Goal: Task Accomplishment & Management: Manage account settings

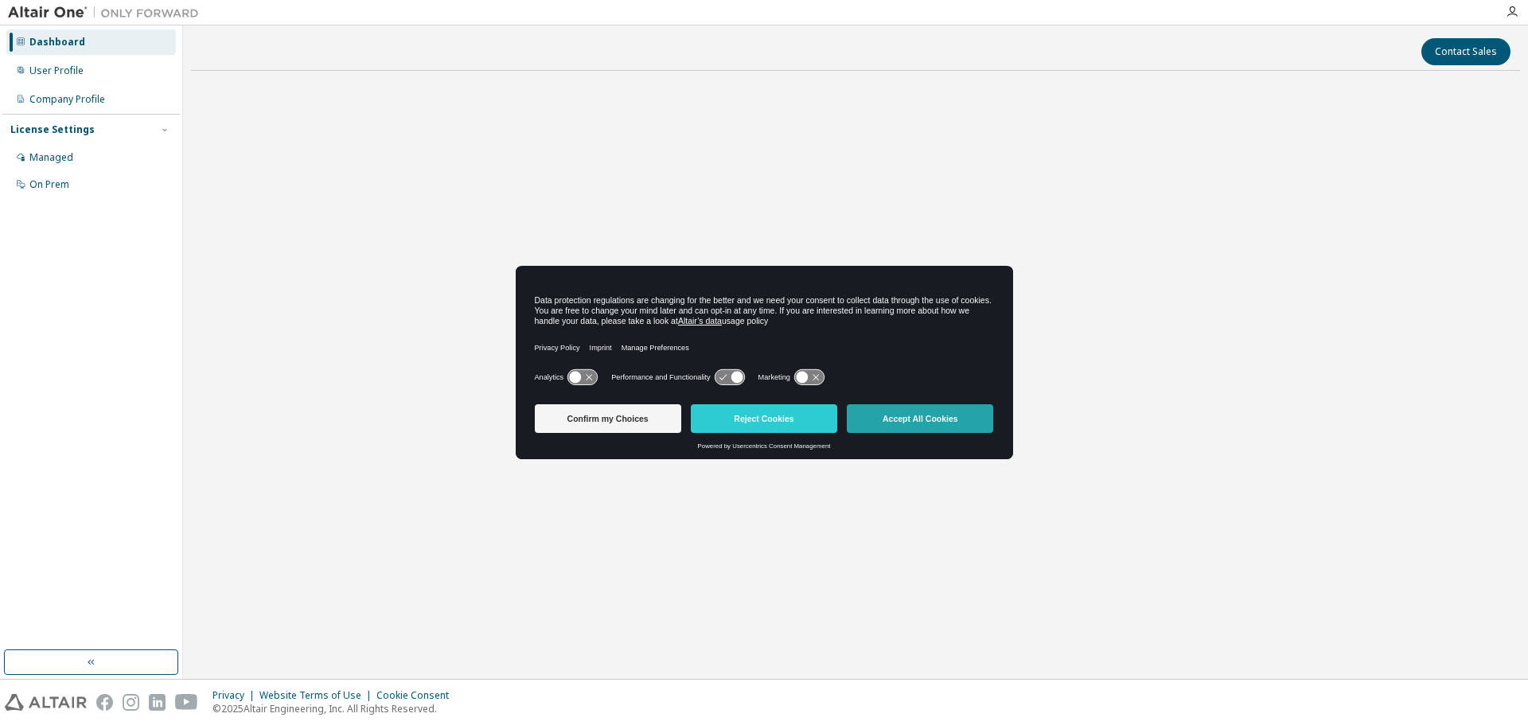
click at [971, 418] on button "Accept All Cookies" at bounding box center [920, 418] width 146 height 29
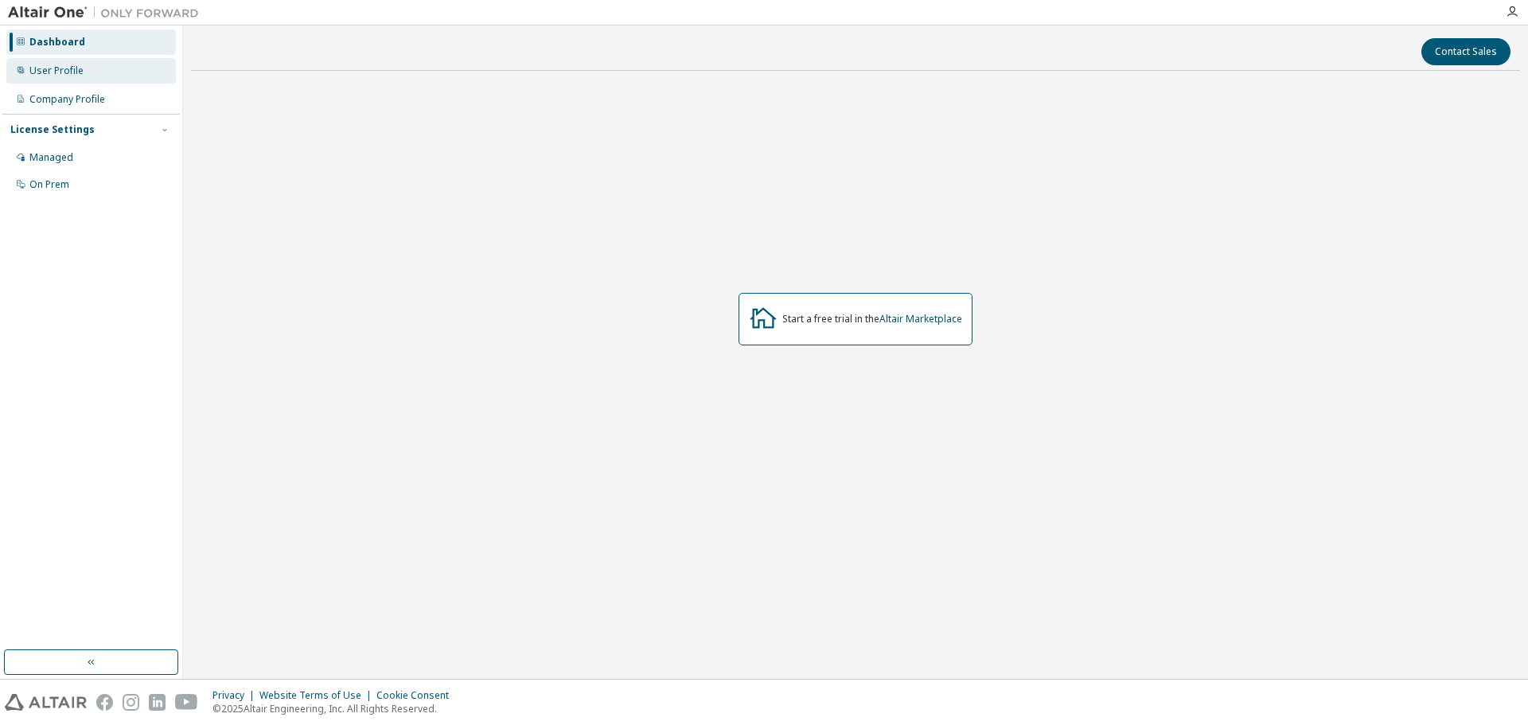
click at [53, 72] on div "User Profile" at bounding box center [56, 70] width 54 height 13
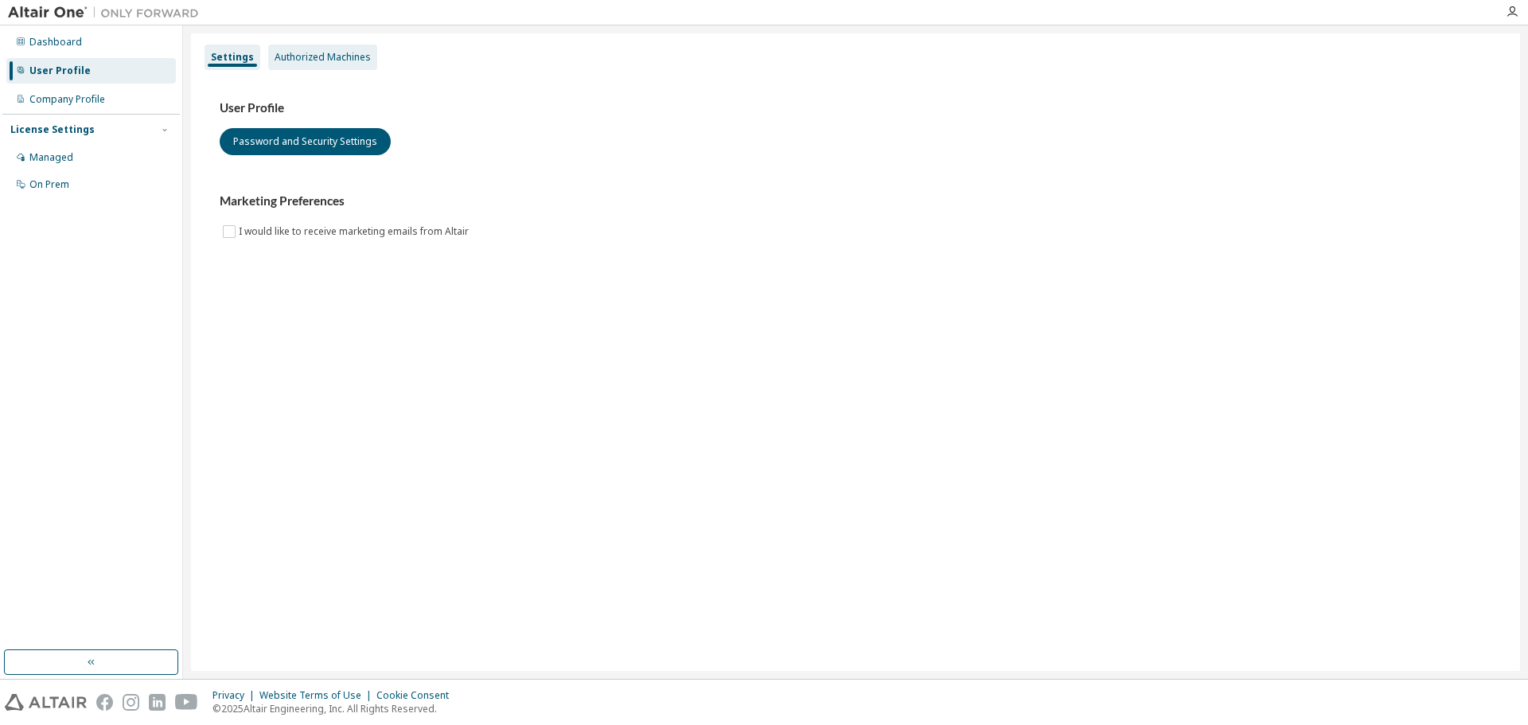
click at [327, 62] on div "Authorized Machines" at bounding box center [322, 57] width 96 height 13
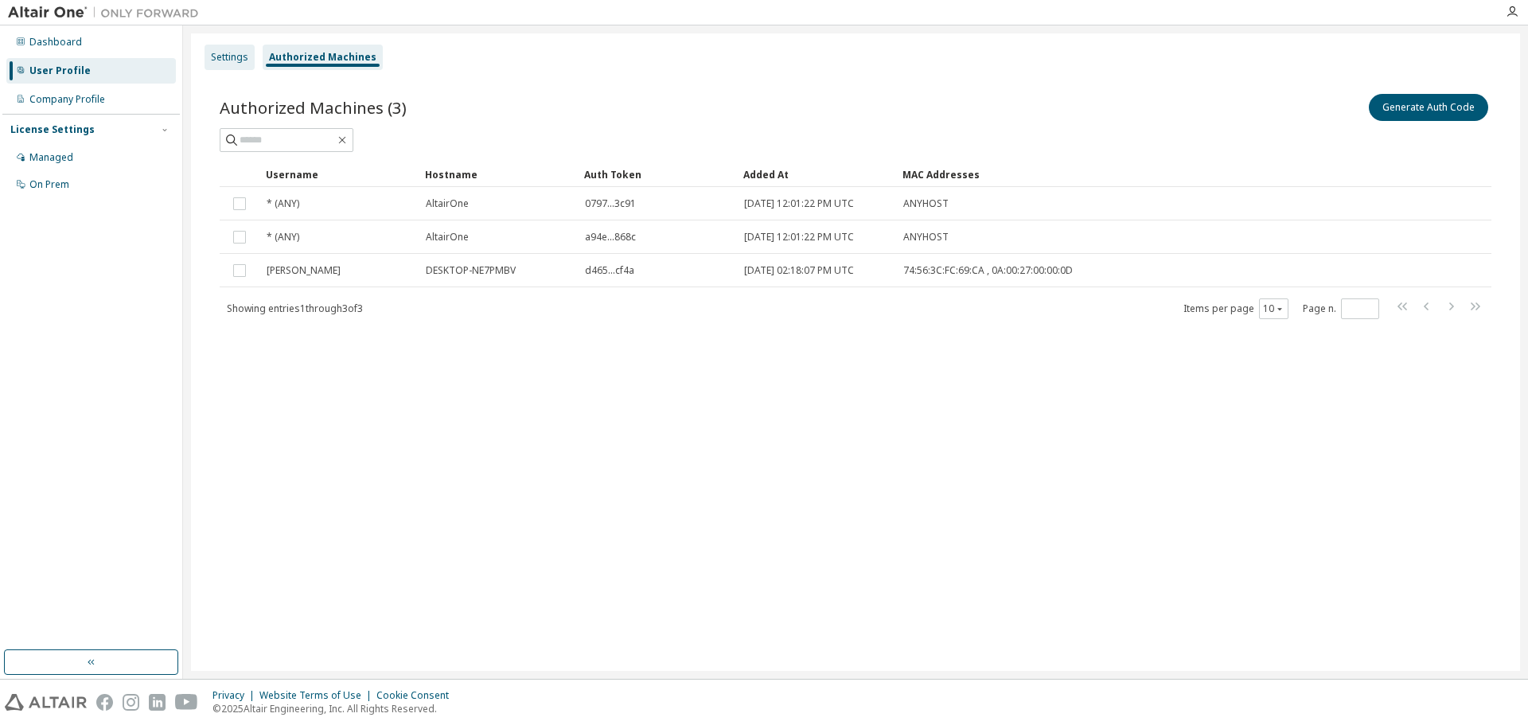
click at [228, 51] on div "Settings" at bounding box center [229, 57] width 37 height 13
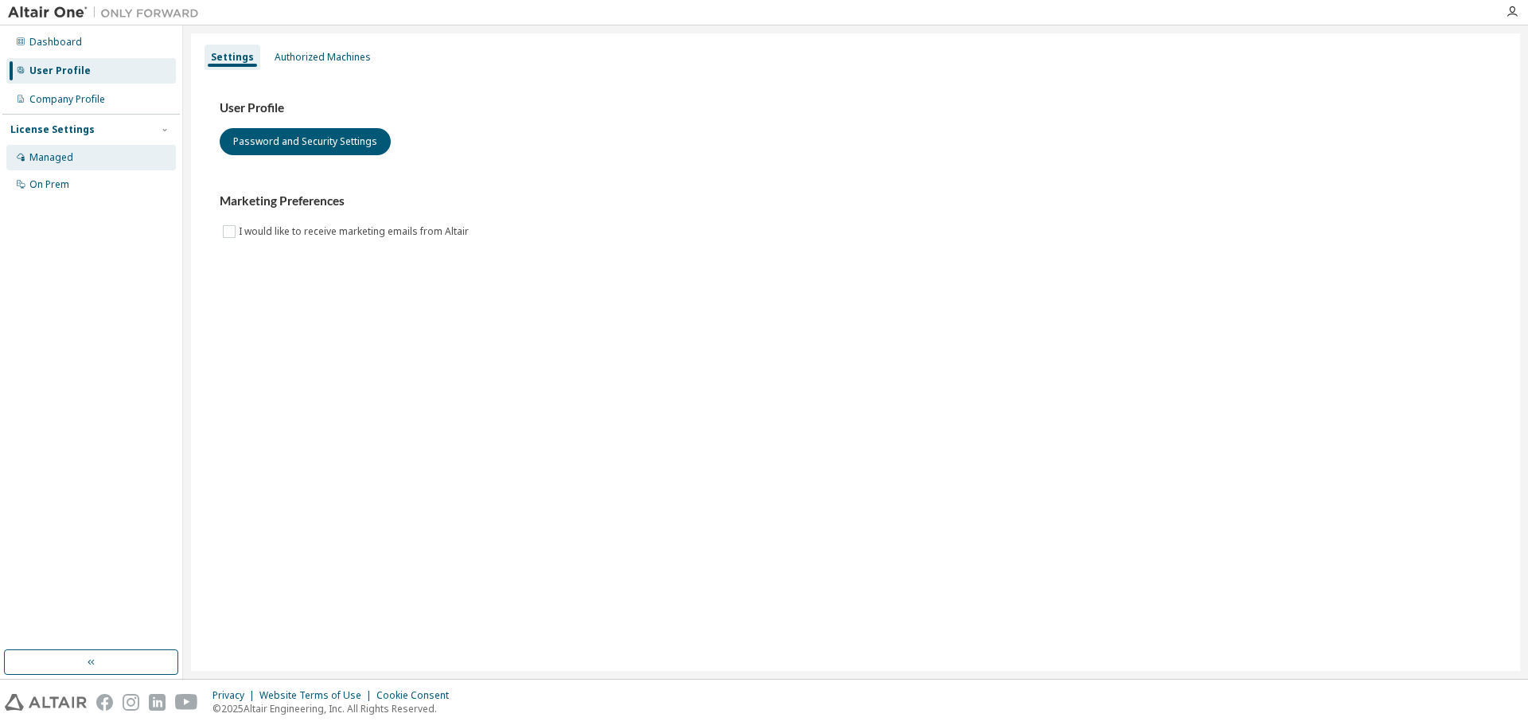
click at [66, 154] on div "Managed" at bounding box center [51, 157] width 44 height 13
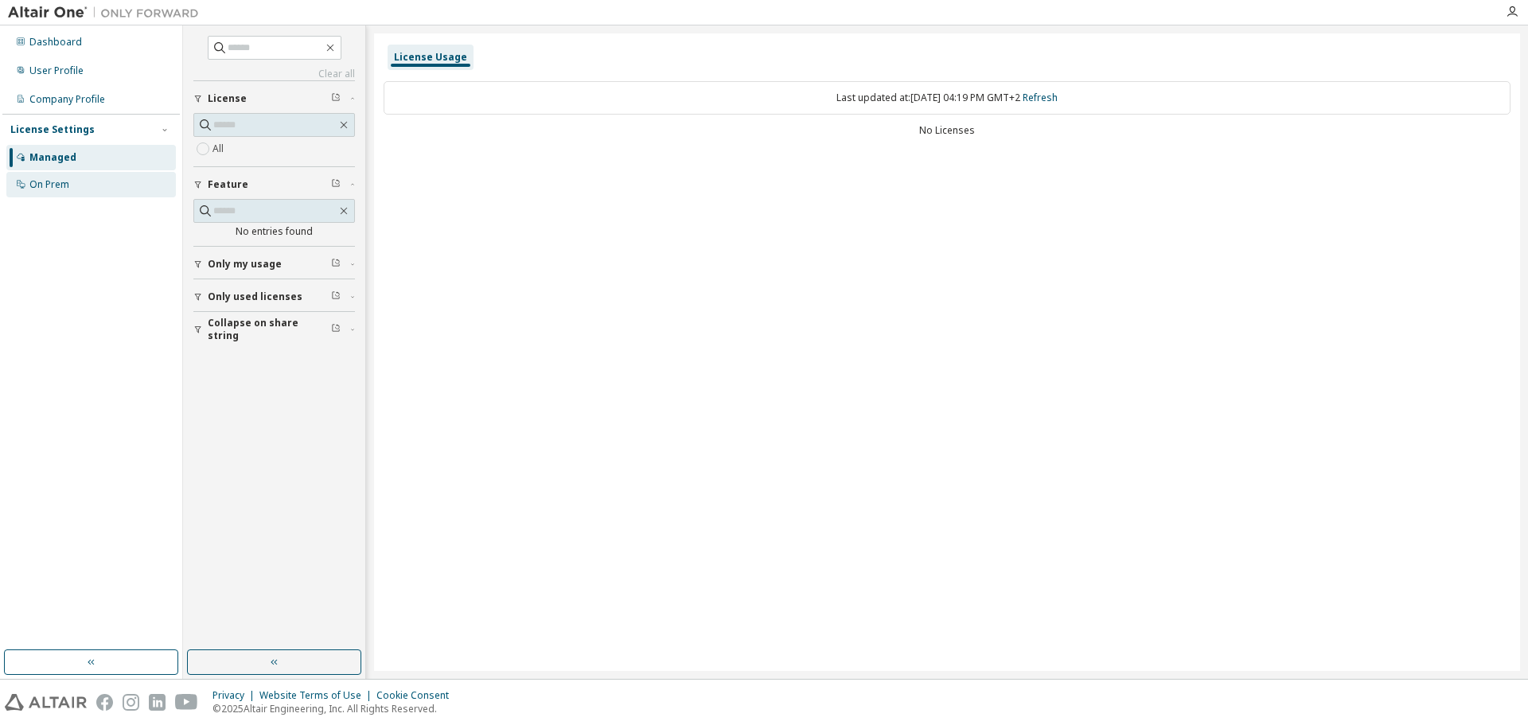
click at [61, 189] on div "On Prem" at bounding box center [49, 184] width 40 height 13
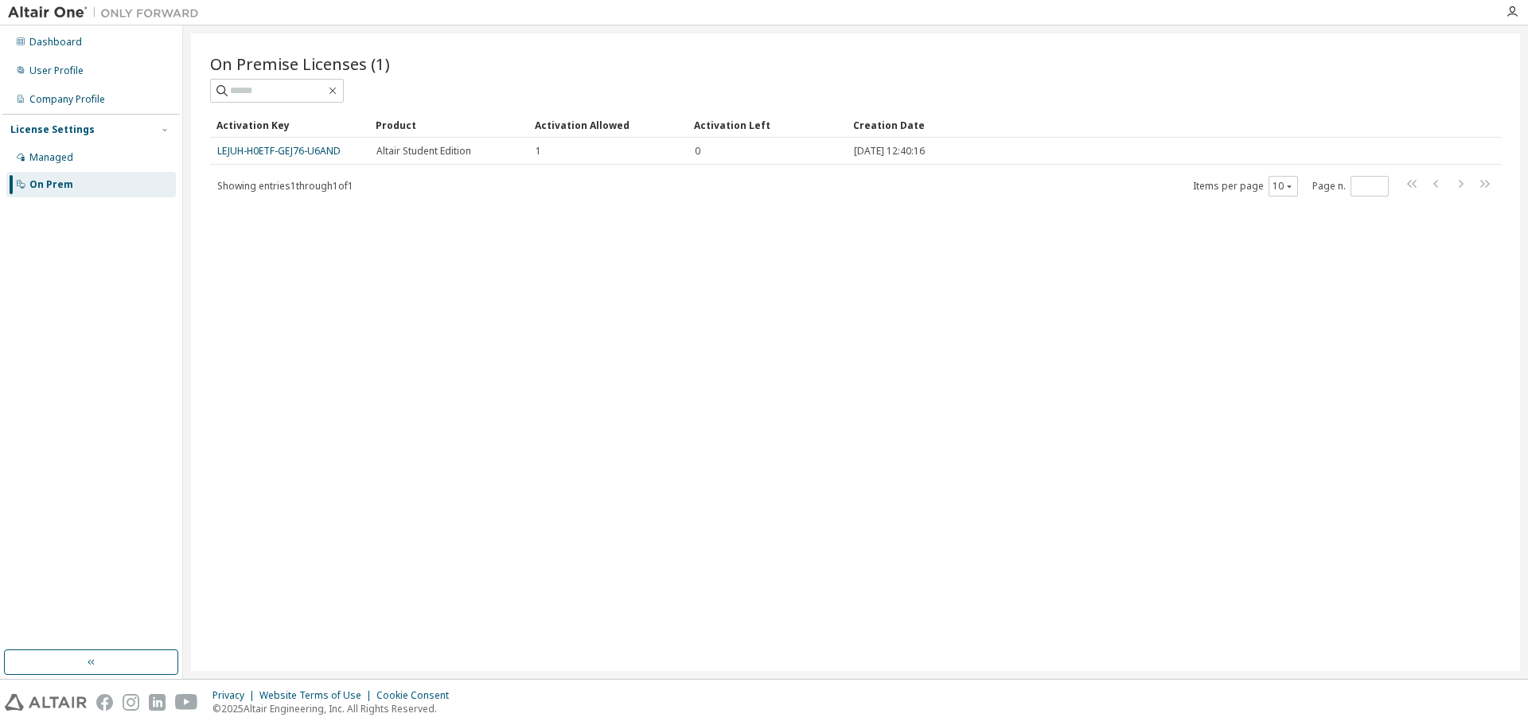
click at [8, 309] on div "Dashboard User Profile Company Profile License Settings Managed On Prem" at bounding box center [90, 338] width 177 height 620
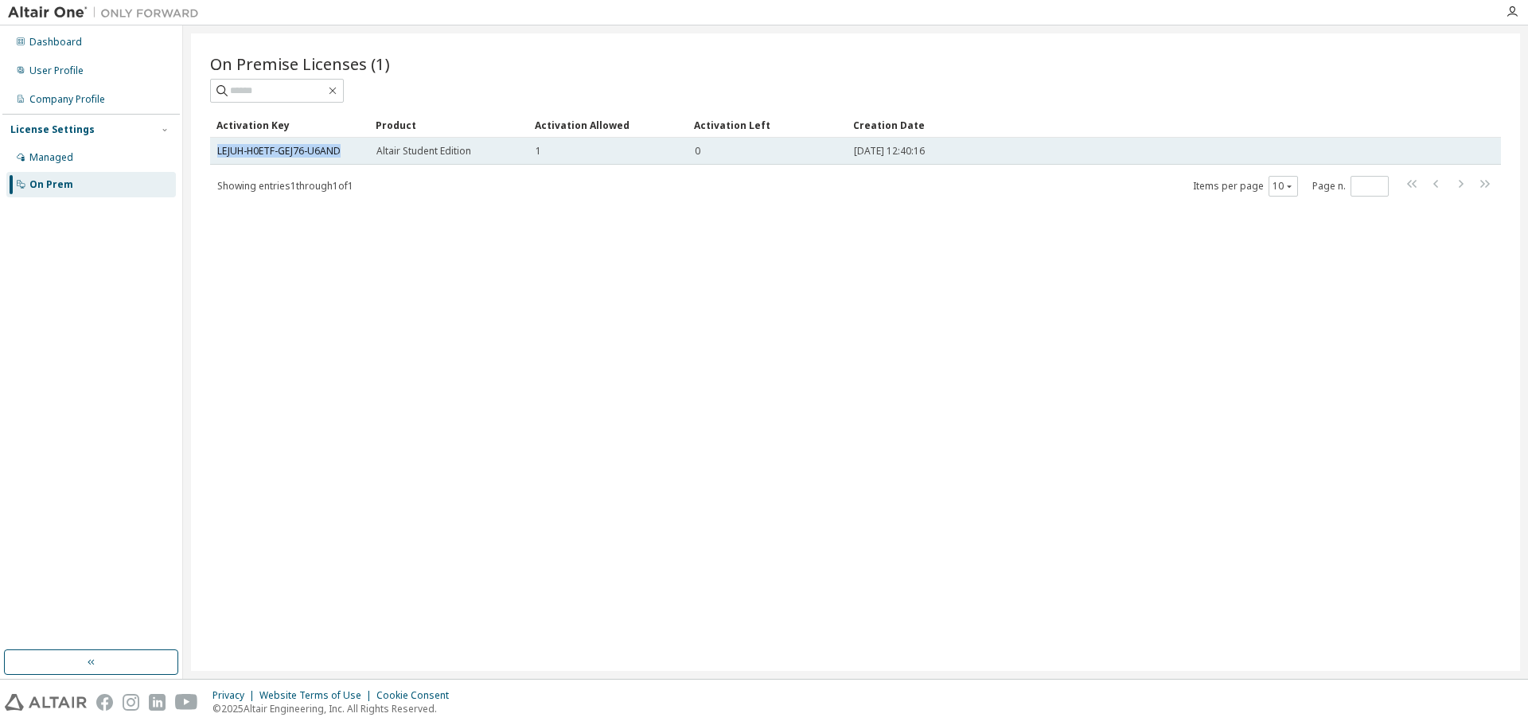
drag, startPoint x: 321, startPoint y: 153, endPoint x: 212, endPoint y: 150, distance: 109.0
click at [212, 150] on td "LEJUH-H0ETF-GEJ76-U6AND" at bounding box center [289, 151] width 159 height 27
copy link "LEJUH-H0ETF-GEJ76-U6AND"
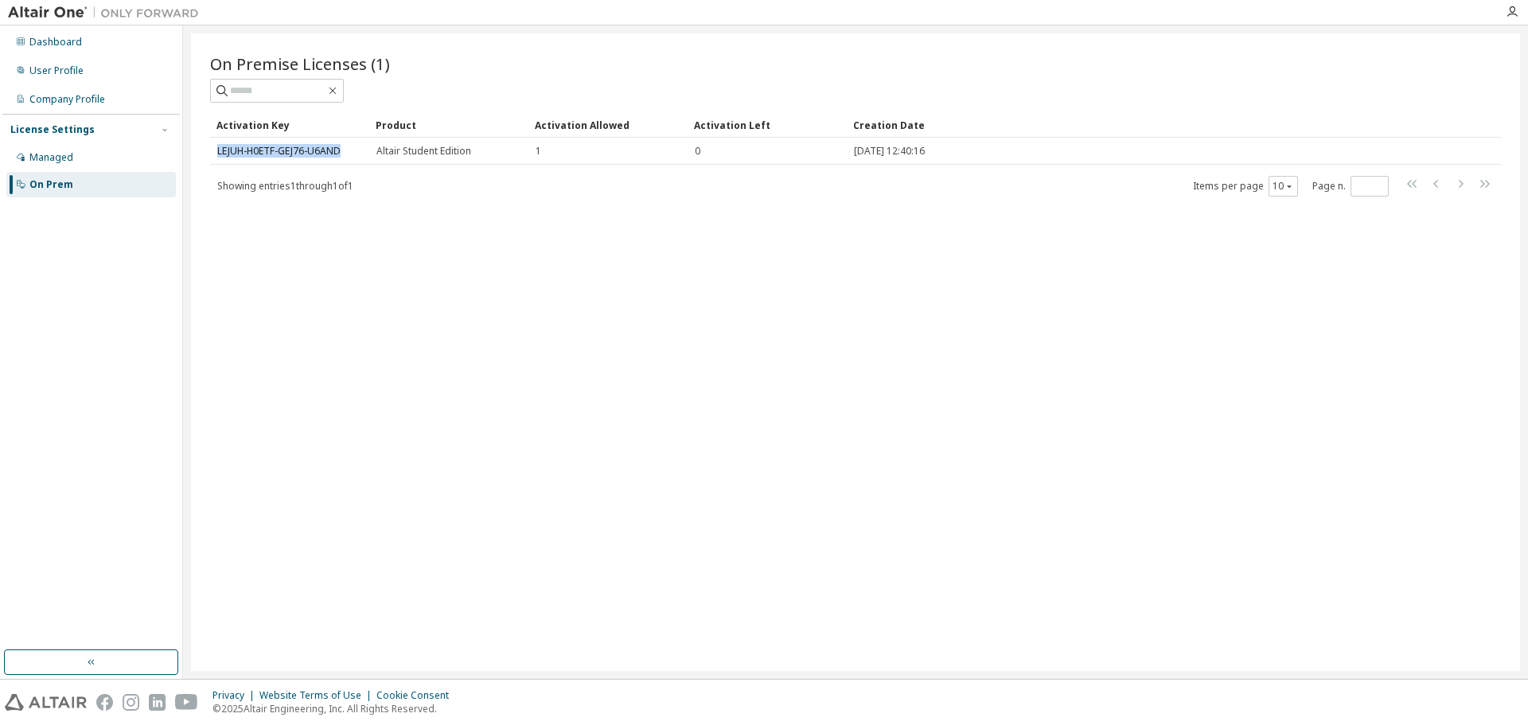
click at [458, 267] on div "On Premise Licenses (1) Clear Load Save Save As Field Operator Value Select fil…" at bounding box center [855, 351] width 1329 height 637
drag, startPoint x: 544, startPoint y: 121, endPoint x: 605, endPoint y: 117, distance: 61.4
click at [605, 117] on div "Activation Allowed" at bounding box center [608, 124] width 146 height 25
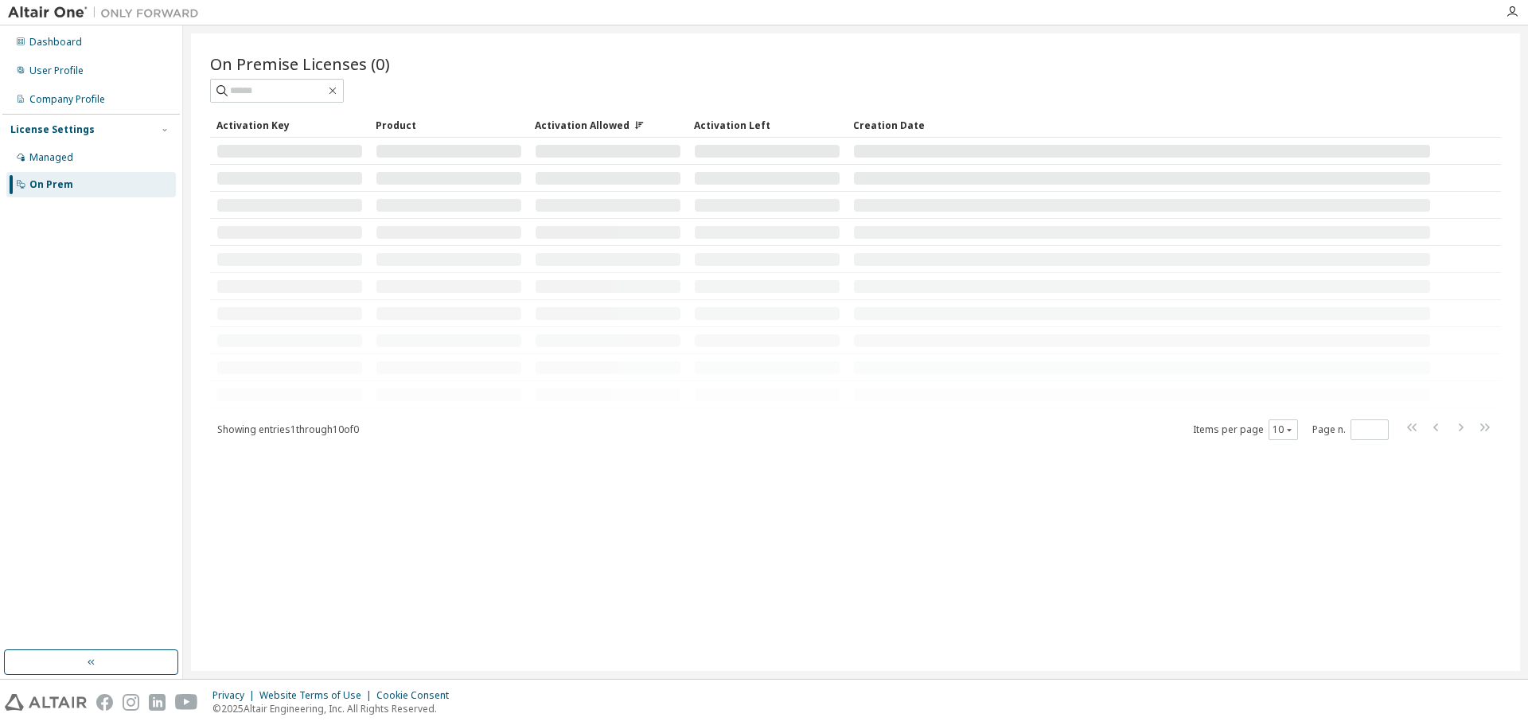
click at [638, 124] on icon at bounding box center [639, 125] width 3 height 2
click at [274, 122] on div "Activation Key" at bounding box center [289, 124] width 146 height 25
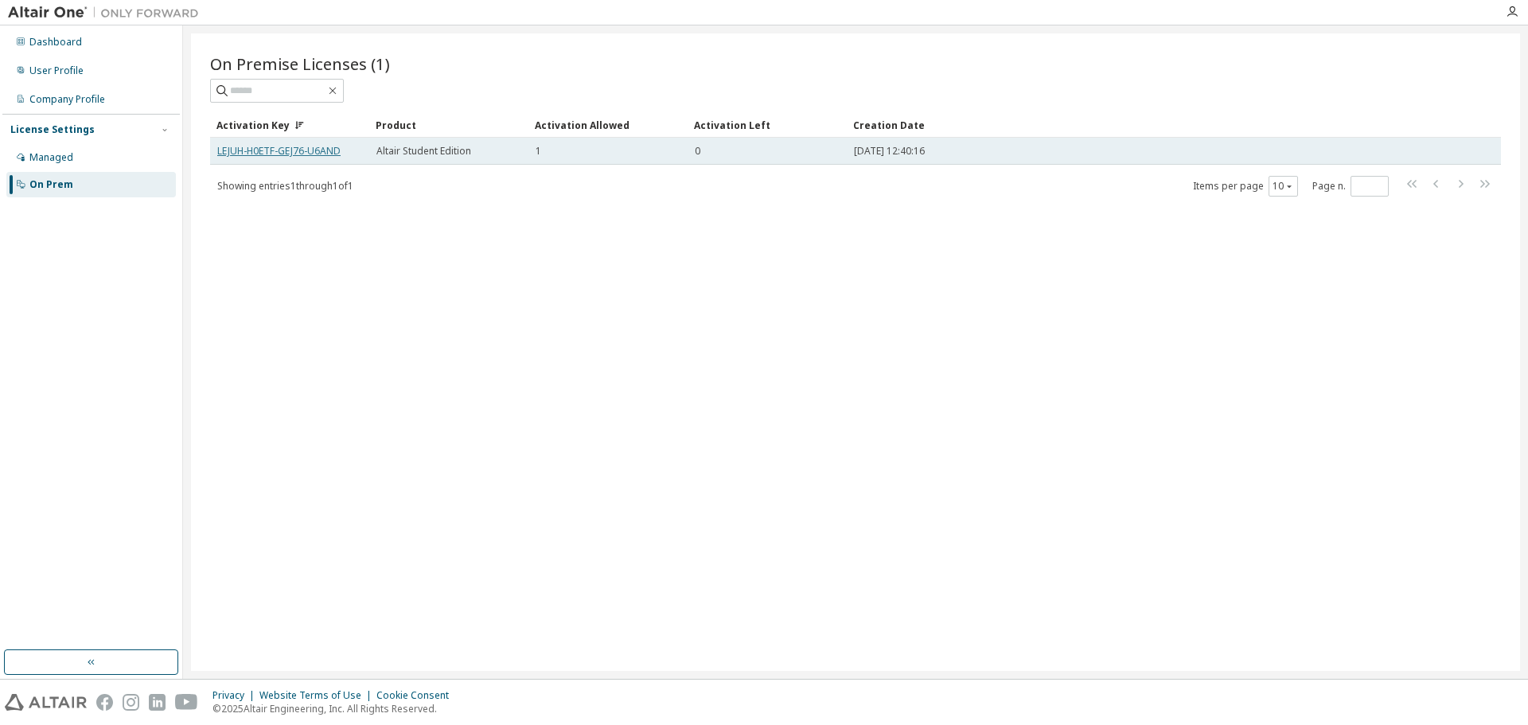
click at [291, 153] on link "LEJUH-H0ETF-GEJ76-U6AND" at bounding box center [278, 151] width 123 height 14
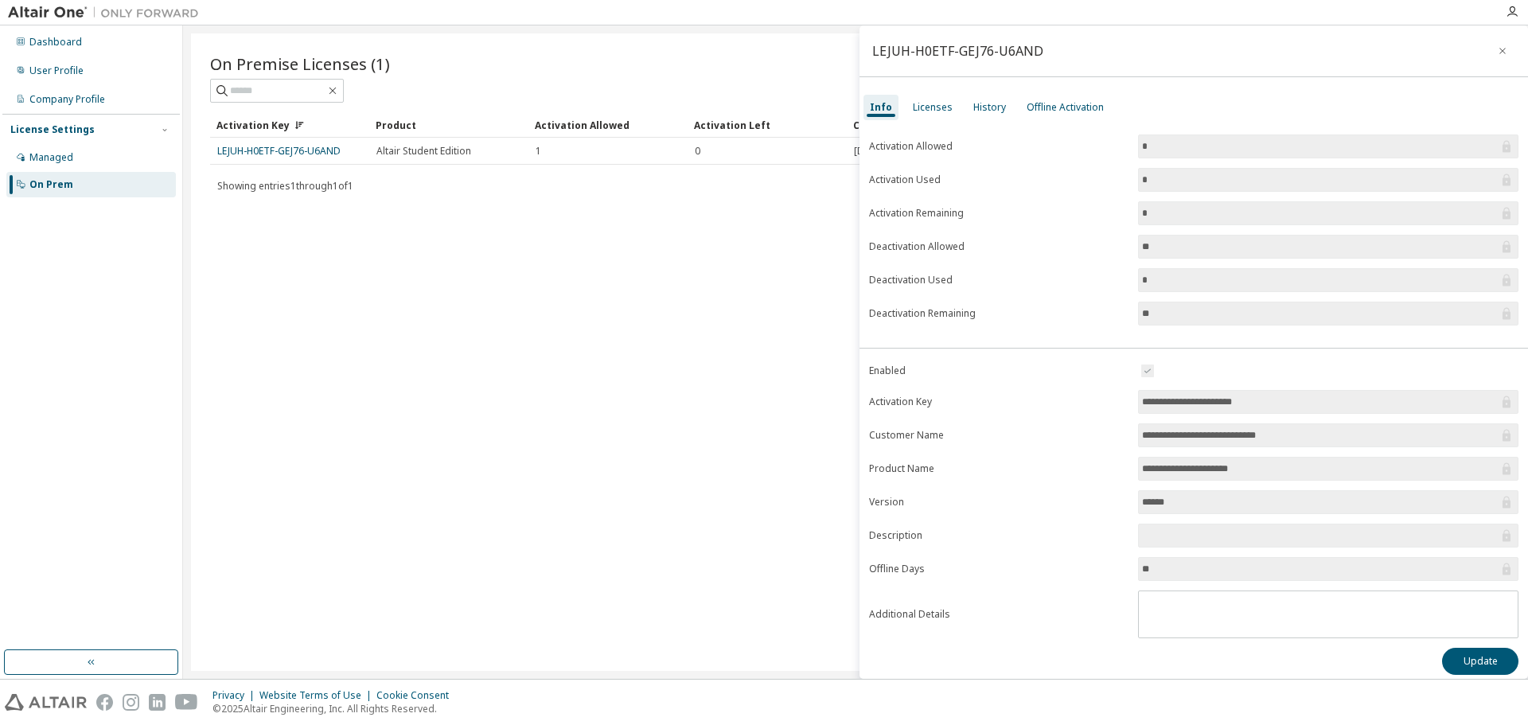
drag, startPoint x: 1135, startPoint y: 243, endPoint x: 1127, endPoint y: 243, distance: 8.8
click at [1127, 243] on form "Activation Allowed * Activation Used * Activation Remaining * Deactivation Allo…" at bounding box center [1193, 229] width 649 height 191
click at [1150, 249] on input "**" at bounding box center [1320, 247] width 356 height 16
click at [993, 108] on div "History" at bounding box center [989, 107] width 33 height 13
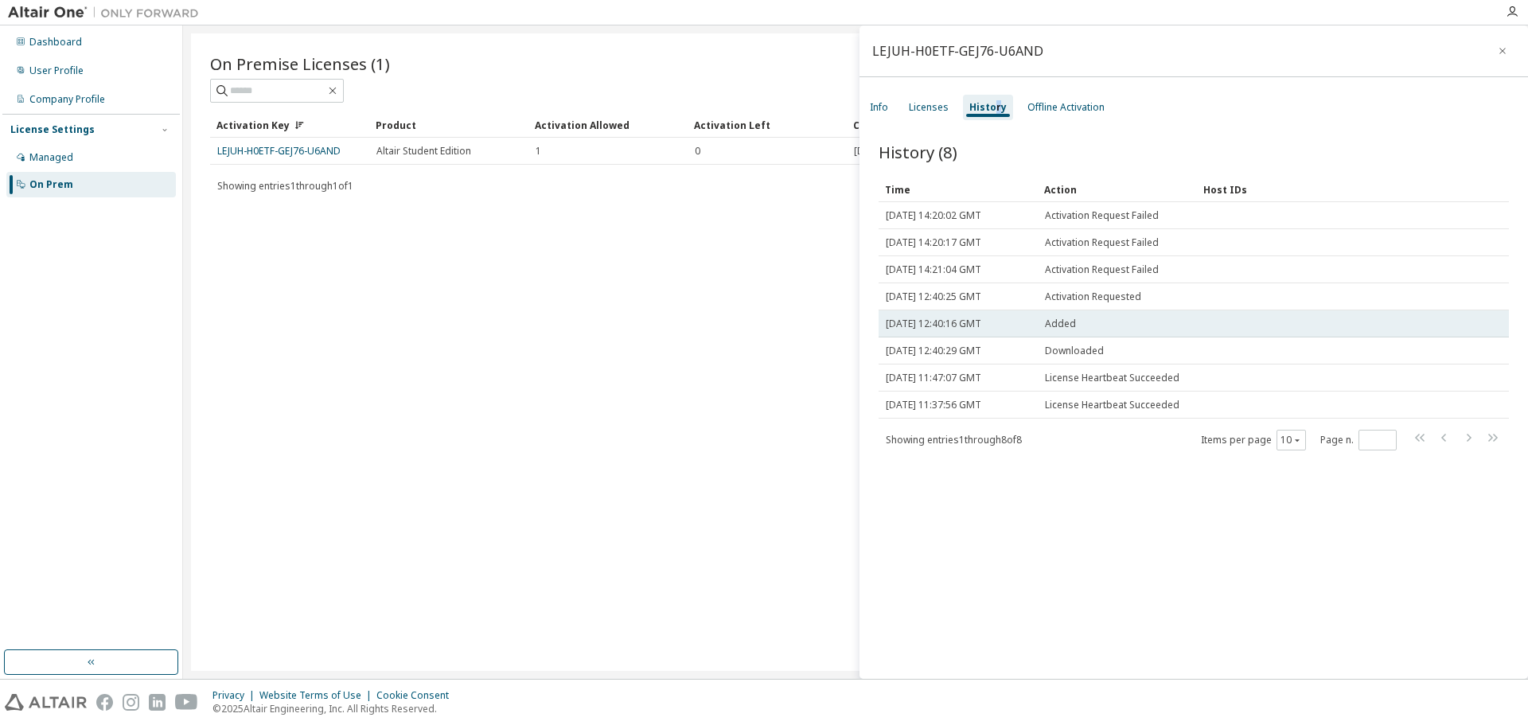
scroll to position [25, 0]
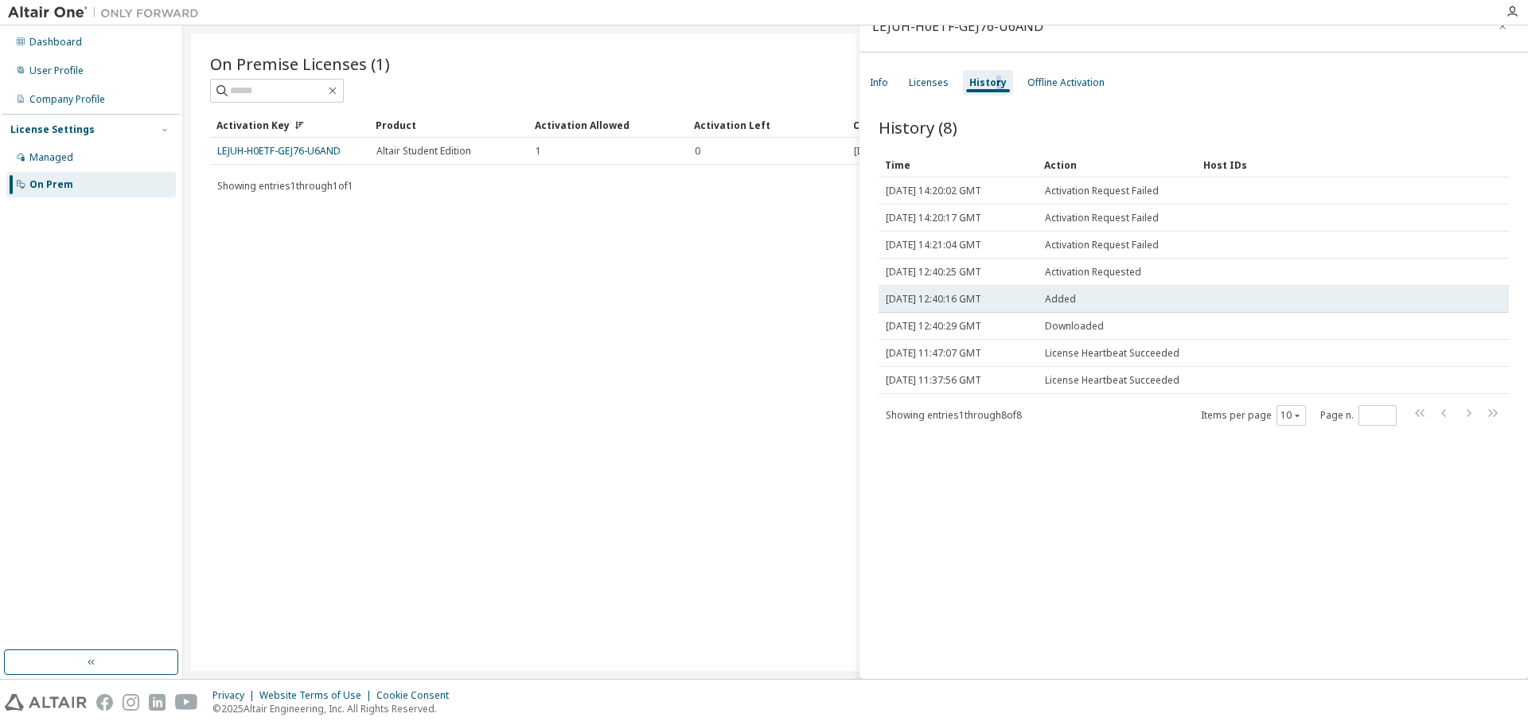
drag, startPoint x: 1084, startPoint y: 294, endPoint x: 1036, endPoint y: 301, distance: 48.9
click at [1036, 301] on tr "Tue, 30 Sep 2025 12:40:16 GMT Added" at bounding box center [1193, 299] width 630 height 27
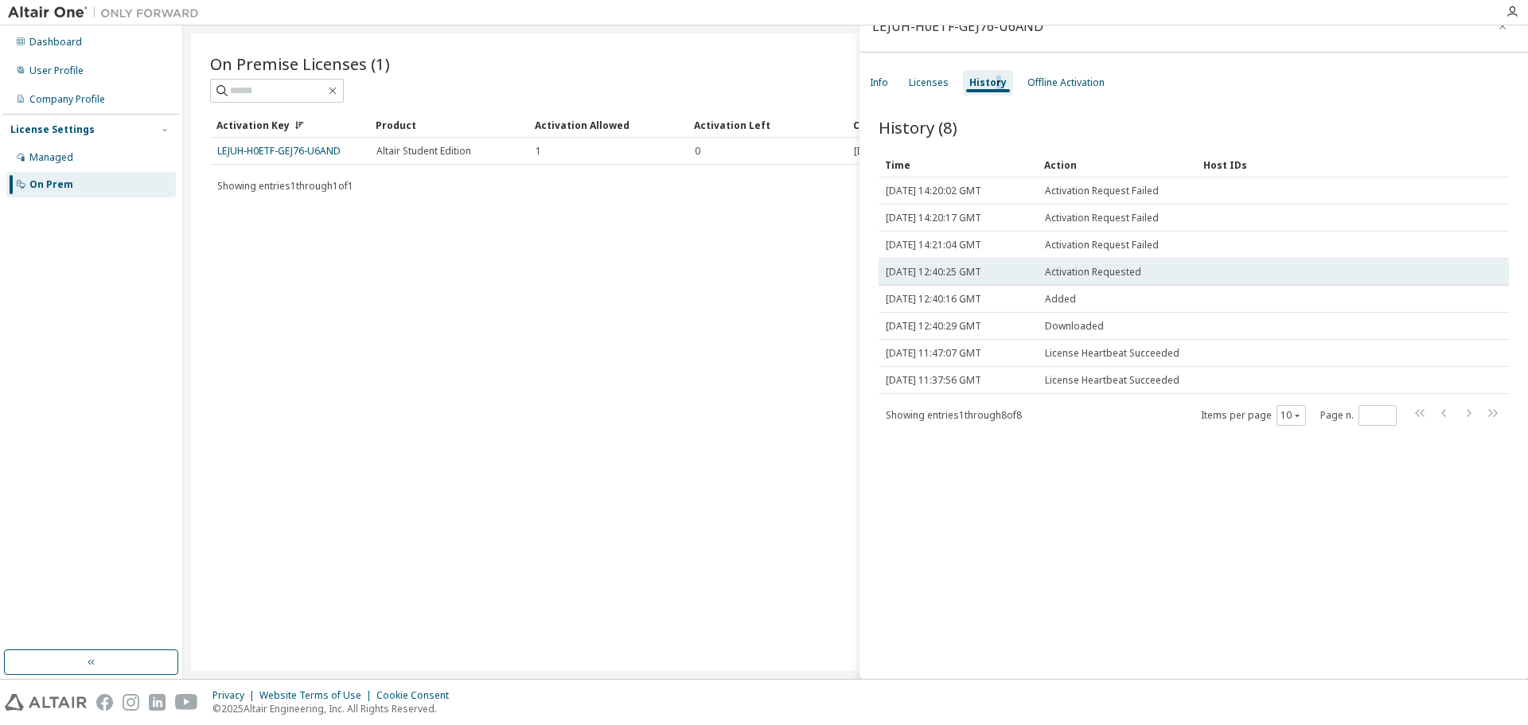
drag, startPoint x: 1158, startPoint y: 271, endPoint x: 1033, endPoint y: 268, distance: 125.7
click at [1033, 268] on tr "Tue, 30 Sep 2025 12:40:25 GMT Activation Requested" at bounding box center [1193, 272] width 630 height 27
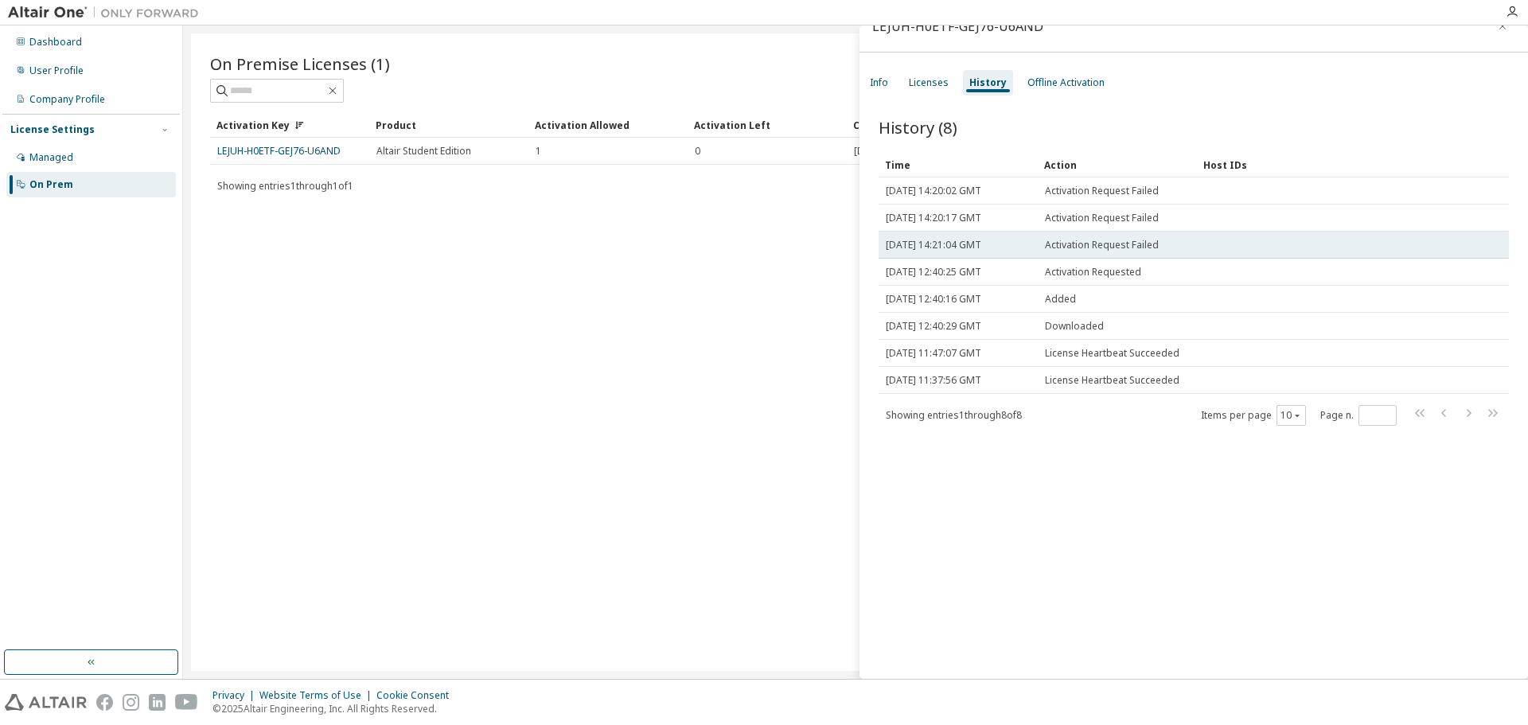
click at [1162, 243] on div "Activation Request Failed" at bounding box center [1117, 245] width 145 height 13
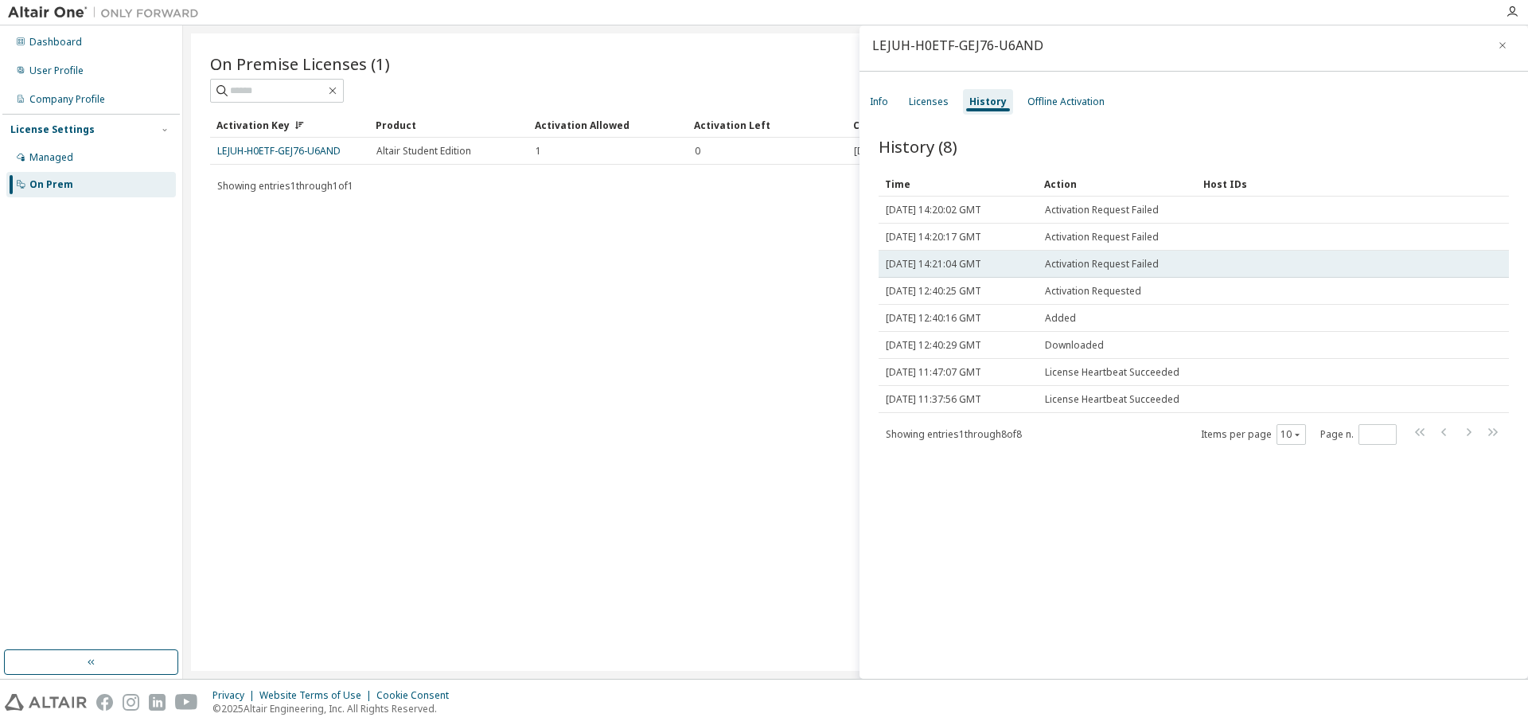
scroll to position [0, 0]
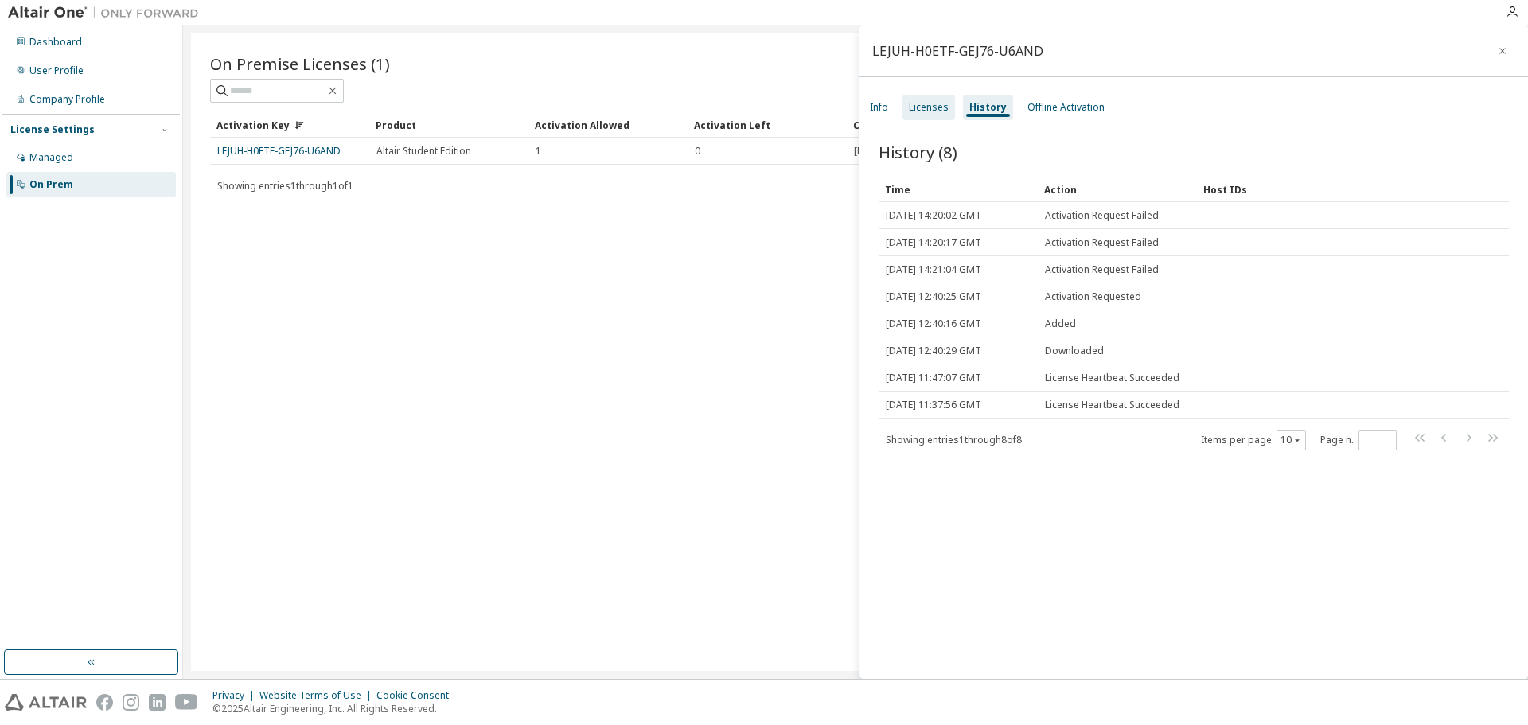
click at [921, 109] on div "Licenses" at bounding box center [929, 107] width 40 height 13
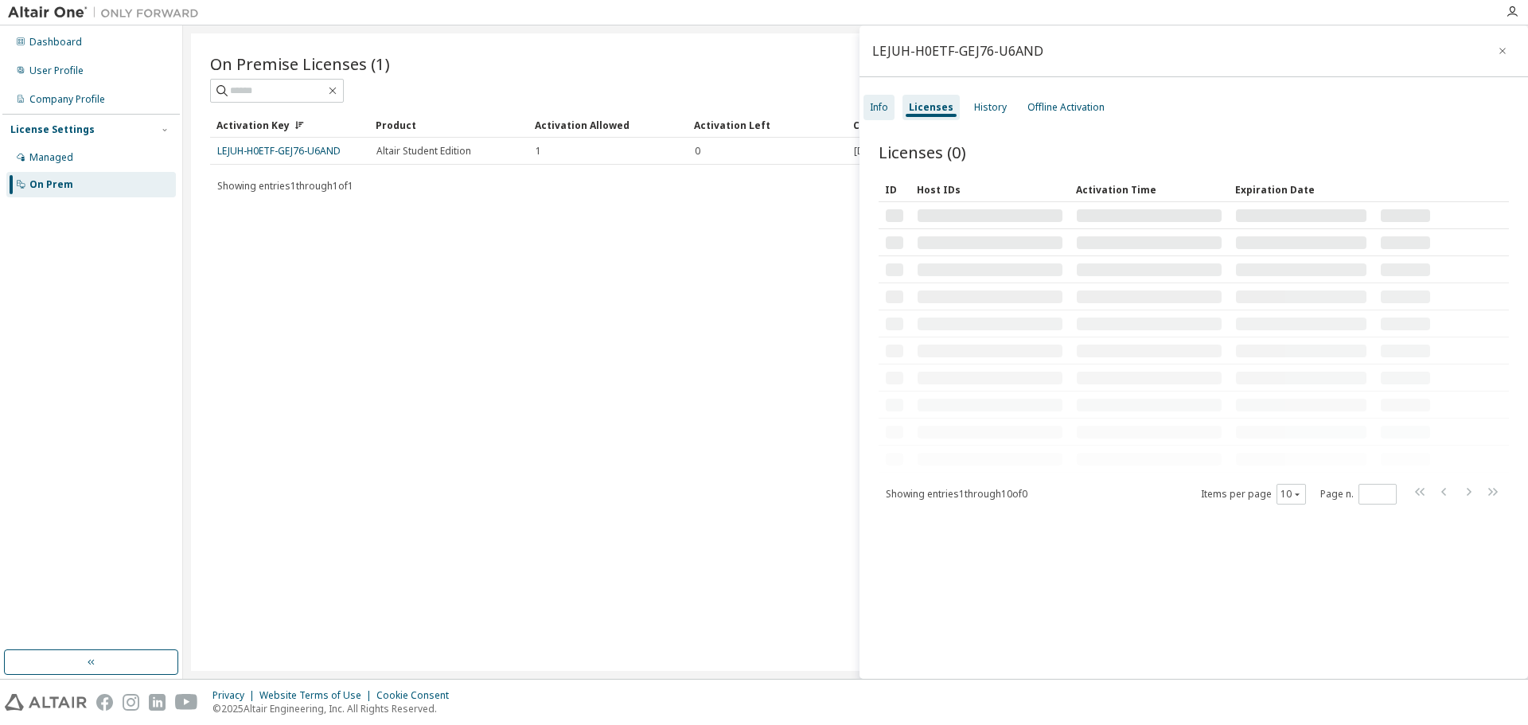
click at [868, 107] on div "Info" at bounding box center [878, 107] width 31 height 25
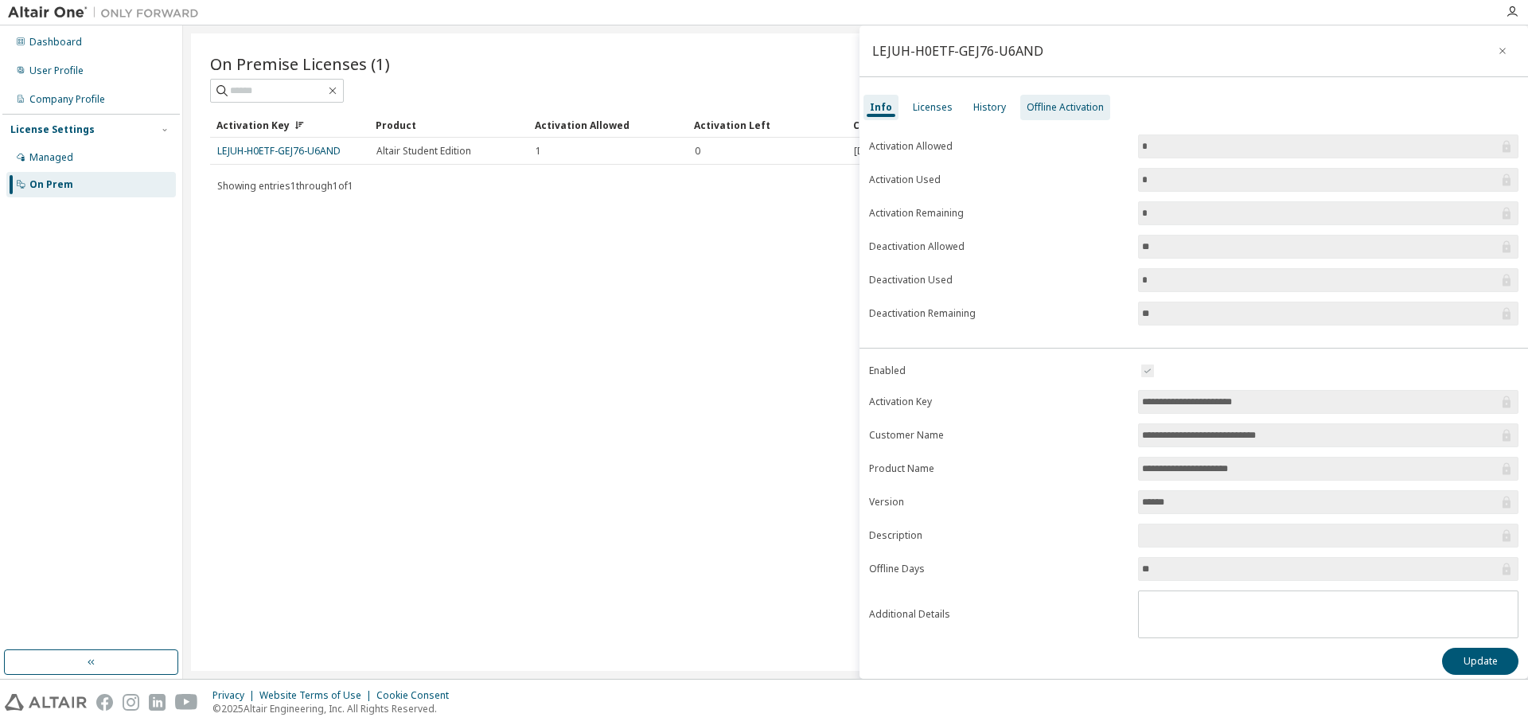
click at [1033, 112] on div "Offline Activation" at bounding box center [1064, 107] width 77 height 13
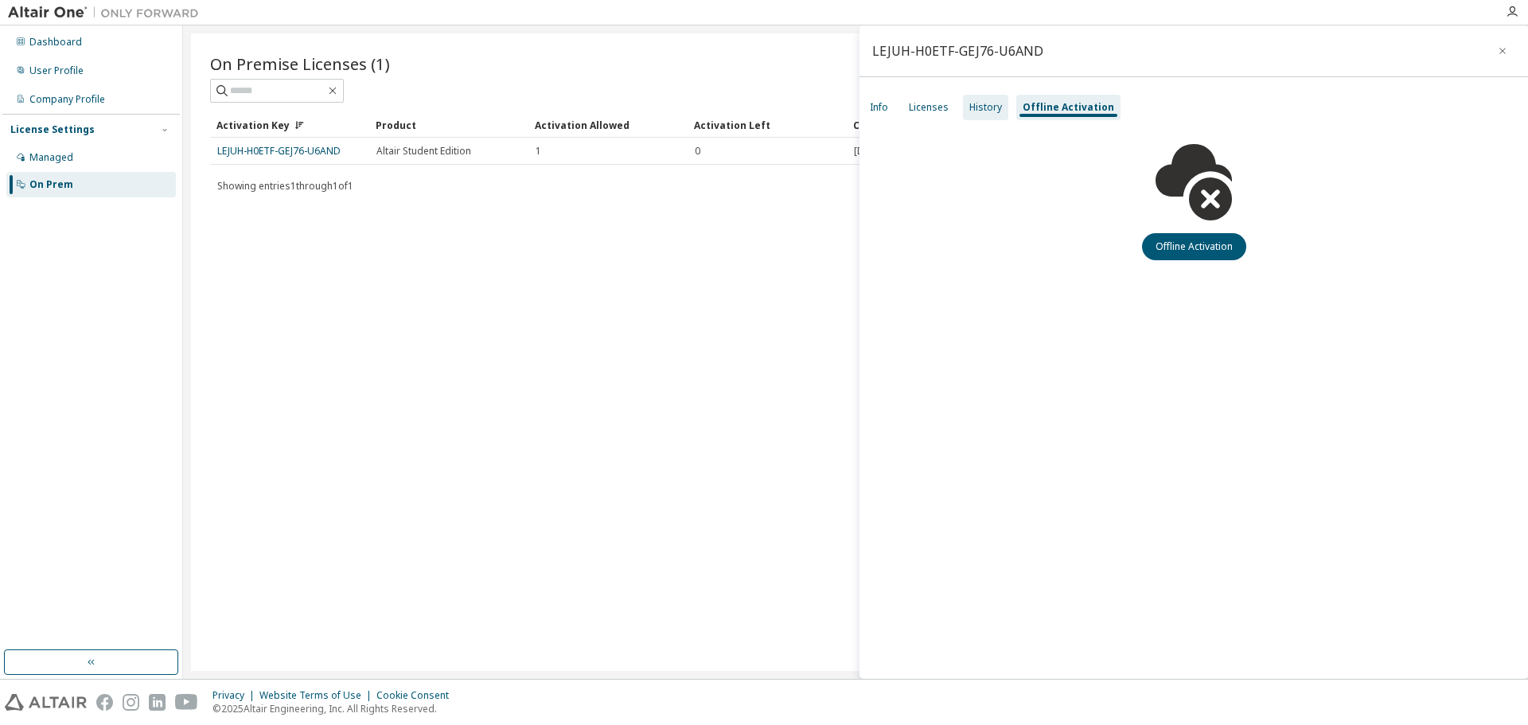
click at [973, 110] on div "History" at bounding box center [985, 107] width 33 height 13
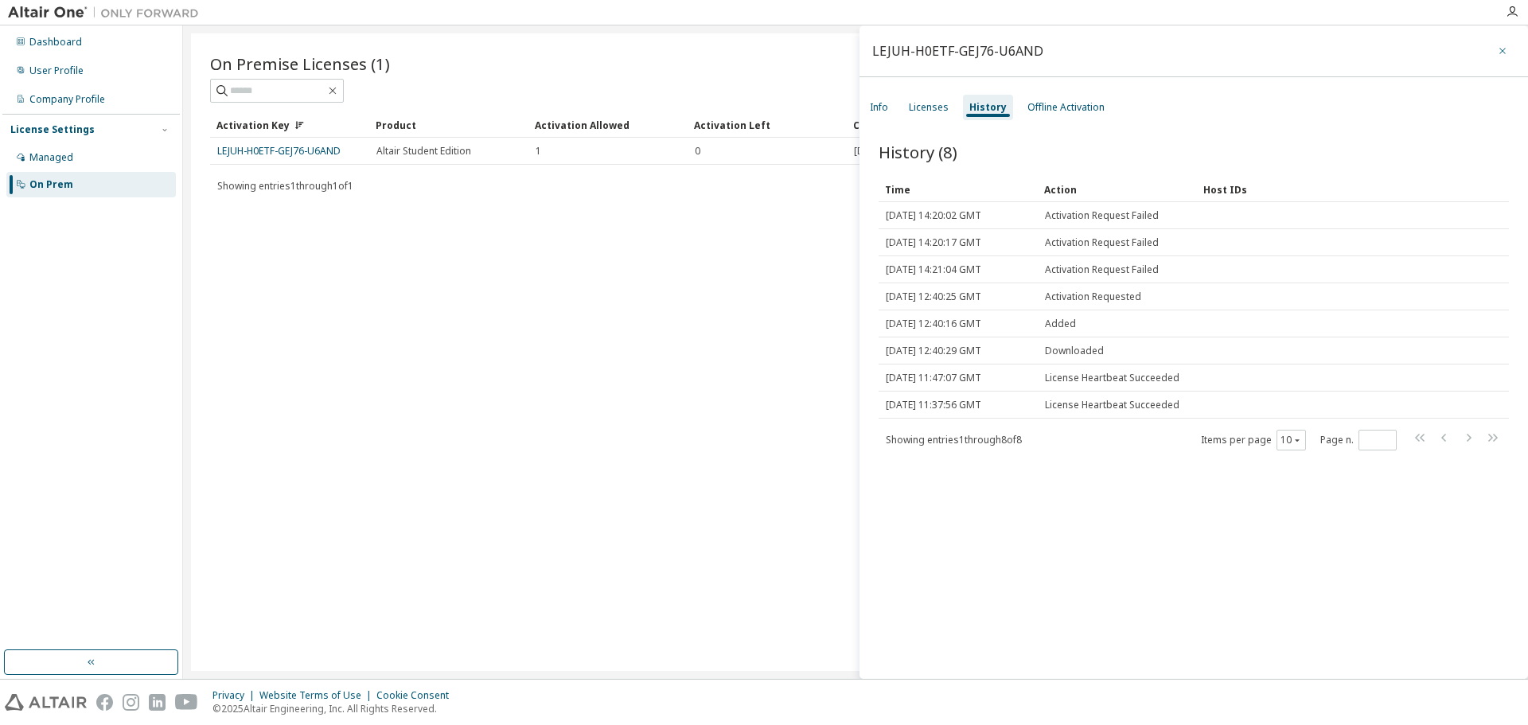
click at [1489, 47] on button "button" at bounding box center [1501, 50] width 25 height 25
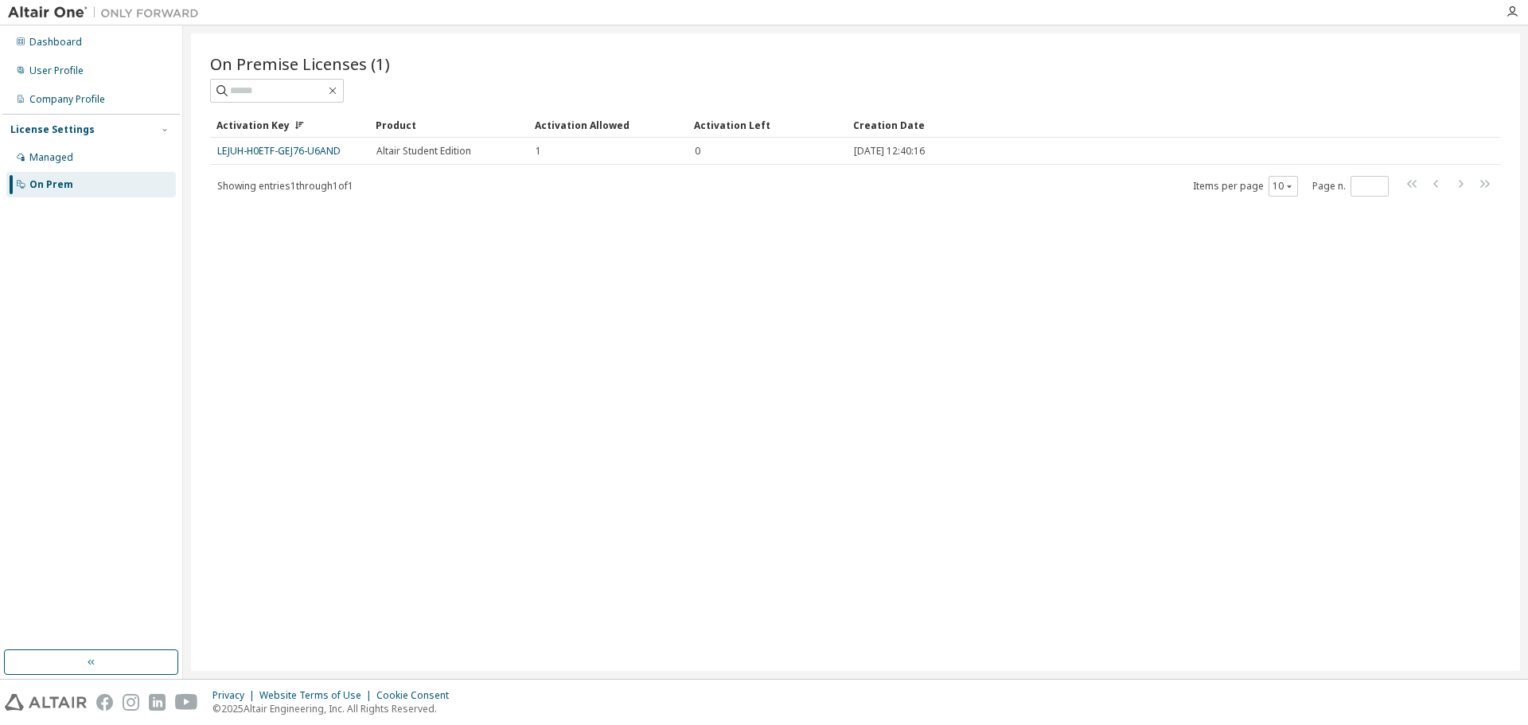
click at [620, 437] on div "On Premise Licenses (1) Clear Load Save Save As Field Operator Value Select fil…" at bounding box center [855, 351] width 1329 height 637
